Goal: Navigation & Orientation: Find specific page/section

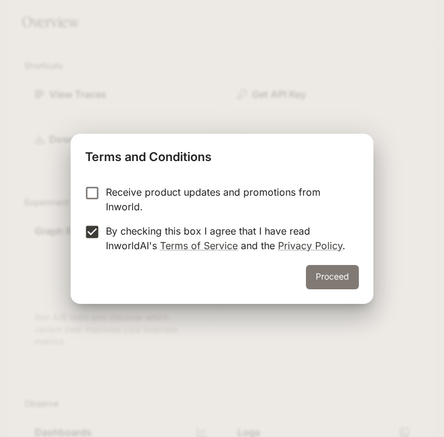
click at [321, 270] on button "Proceed" at bounding box center [332, 277] width 53 height 24
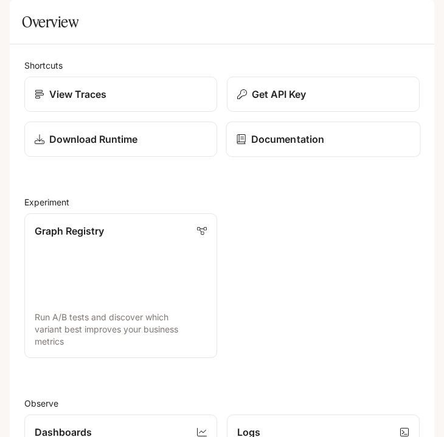
click at [279, 147] on p "Documentation" at bounding box center [287, 139] width 73 height 15
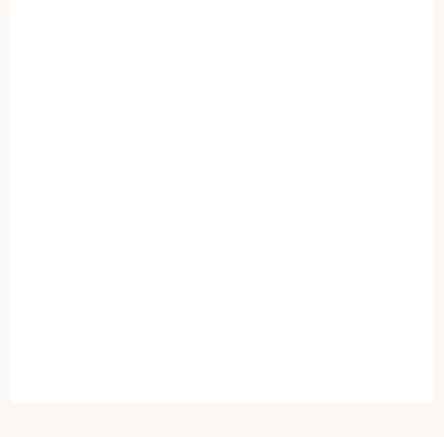
click at [22, 13] on icon "open drawer" at bounding box center [21, 17] width 12 height 12
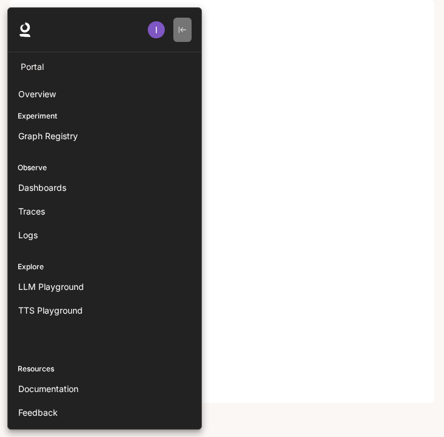
click at [179, 33] on icon "button" at bounding box center [182, 30] width 9 height 9
click at [180, 20] on button "button" at bounding box center [182, 30] width 18 height 24
click at [157, 22] on img "button" at bounding box center [156, 29] width 17 height 17
click at [57, 113] on p "Experiment" at bounding box center [104, 116] width 193 height 11
click at [38, 117] on p "Experiment" at bounding box center [104, 116] width 193 height 11
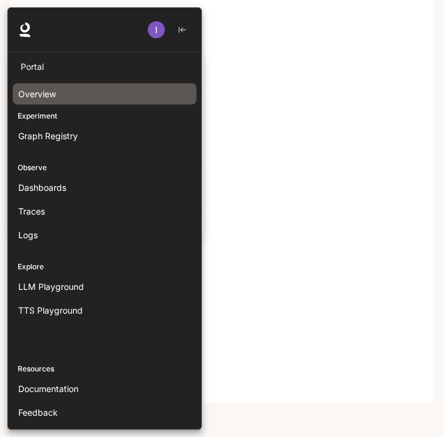
click at [48, 89] on span "Overview" at bounding box center [37, 94] width 38 height 13
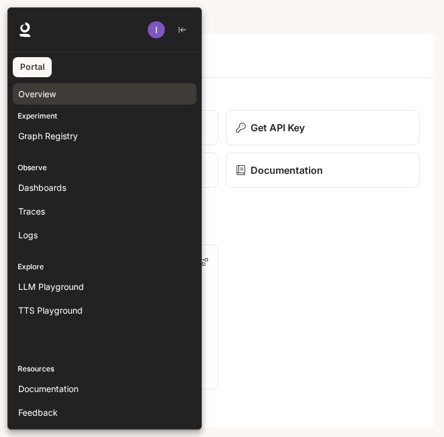
click at [51, 118] on p "Experiment" at bounding box center [104, 116] width 193 height 11
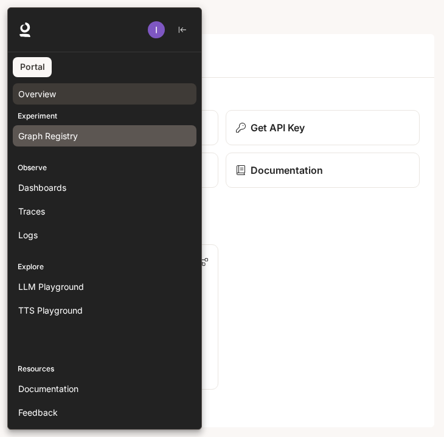
click at [51, 130] on span "Graph Registry" at bounding box center [48, 136] width 60 height 13
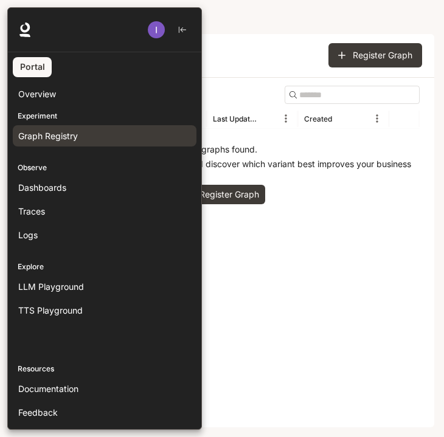
click at [43, 64] on link "Portal" at bounding box center [32, 67] width 39 height 20
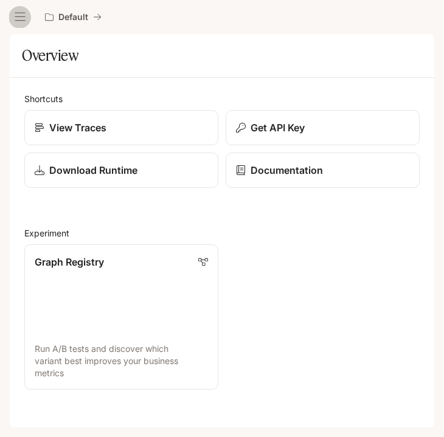
click at [22, 22] on icon "open drawer" at bounding box center [20, 17] width 12 height 12
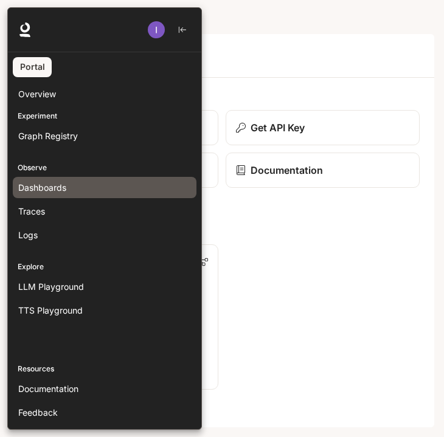
click at [45, 188] on span "Dashboards" at bounding box center [42, 187] width 48 height 13
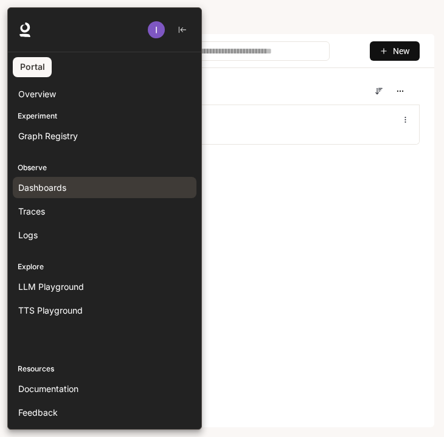
click at [281, 220] on div at bounding box center [229, 218] width 444 height 423
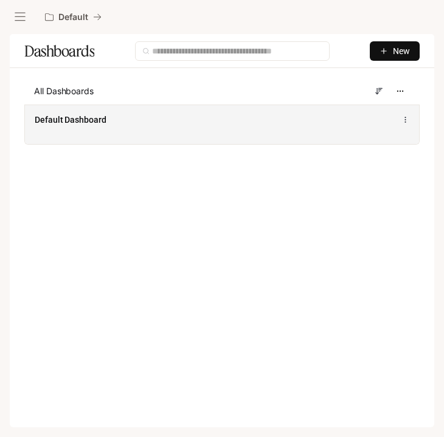
click at [224, 127] on div "Default Dashboard" at bounding box center [222, 125] width 394 height 40
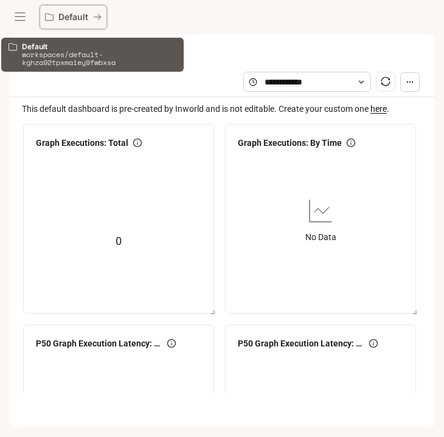
click at [58, 15] on p "Default" at bounding box center [73, 17] width 30 height 10
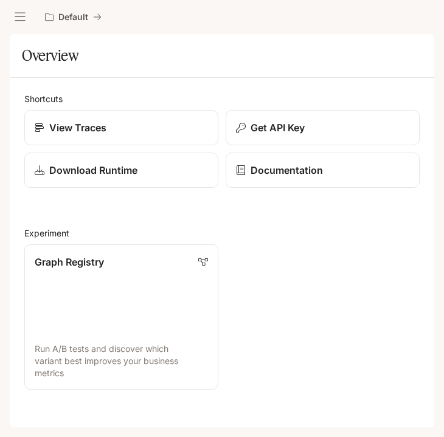
click at [24, 13] on icon "open drawer" at bounding box center [20, 17] width 12 height 12
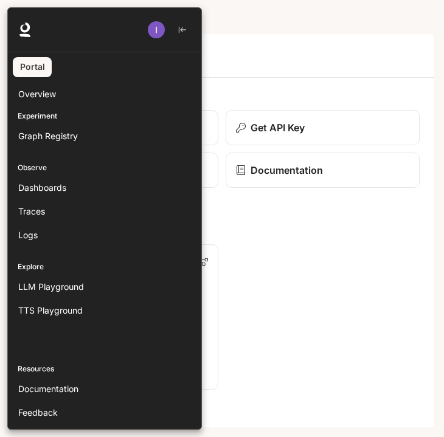
scroll to position [27, 0]
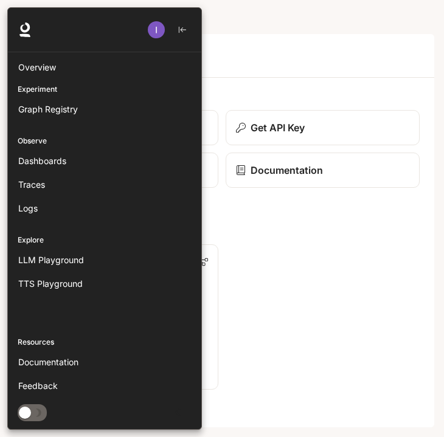
click at [280, 370] on div at bounding box center [229, 218] width 444 height 423
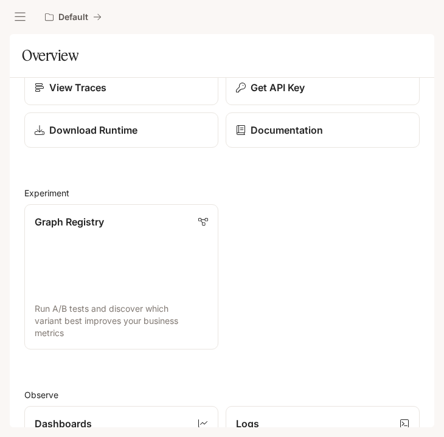
scroll to position [0, 0]
